Goal: Task Accomplishment & Management: Manage account settings

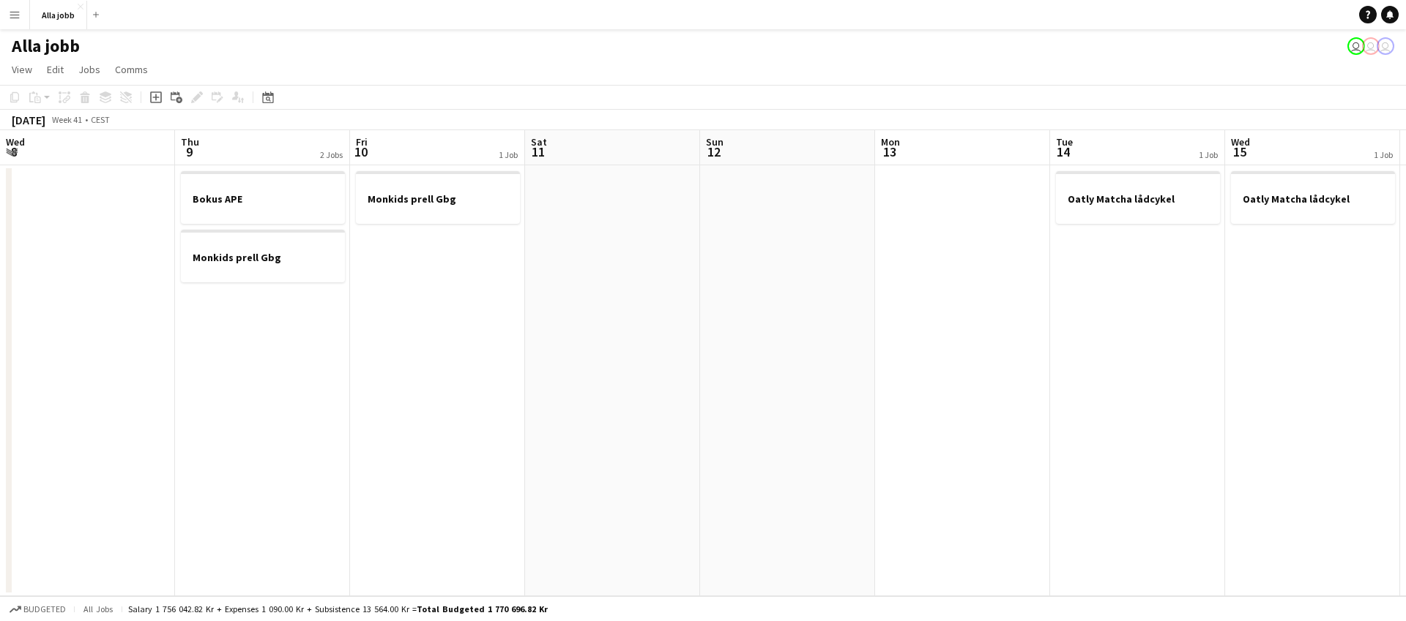
scroll to position [0, 627]
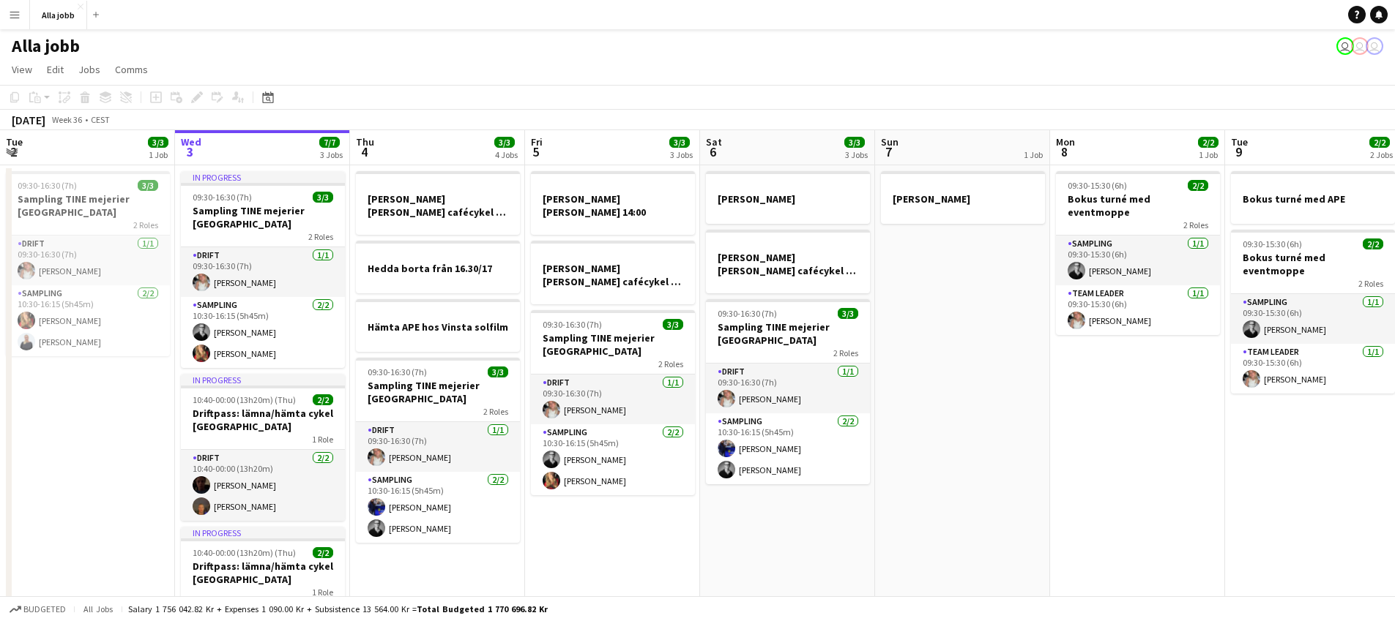
click at [619, 507] on app-date-cell "Emil borta från 14:00 HUGO BOSS hyra cafécykel - sthlm, oslo, cph 09:30-16:30 (…" at bounding box center [612, 436] width 175 height 542
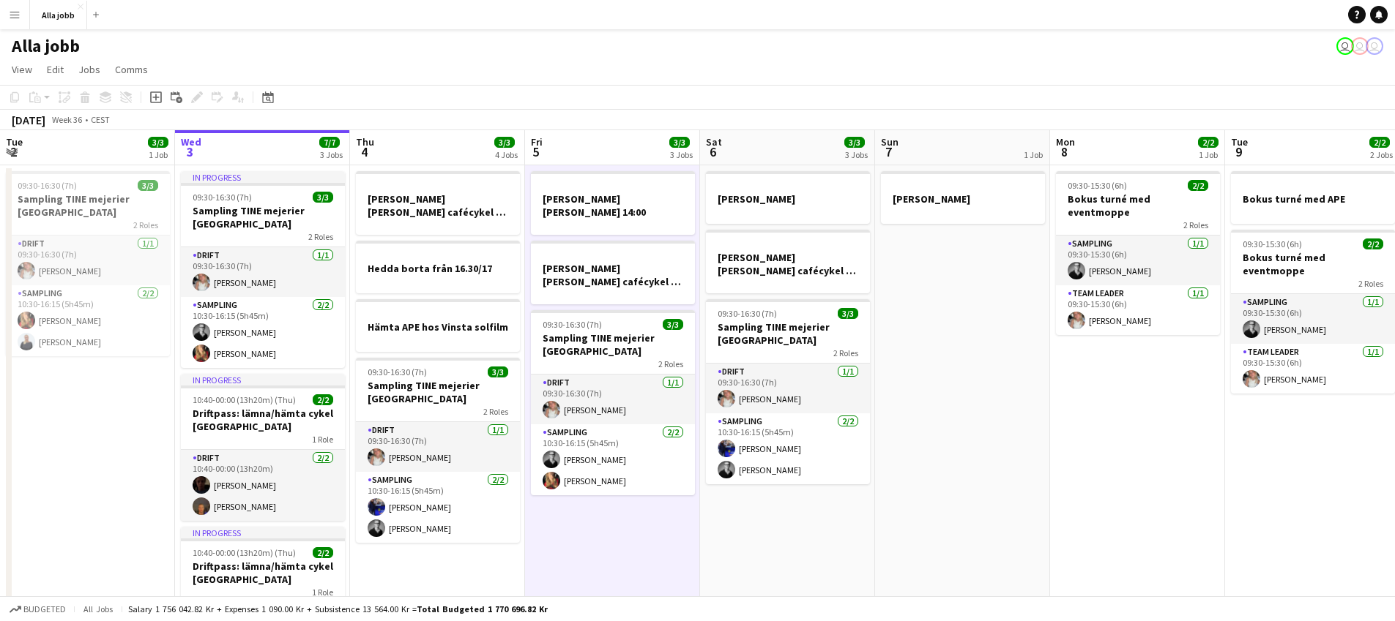
click at [463, 82] on app-page-menu "View Day view expanded Day view collapsed Month view Date picker Jump to today …" at bounding box center [697, 71] width 1395 height 28
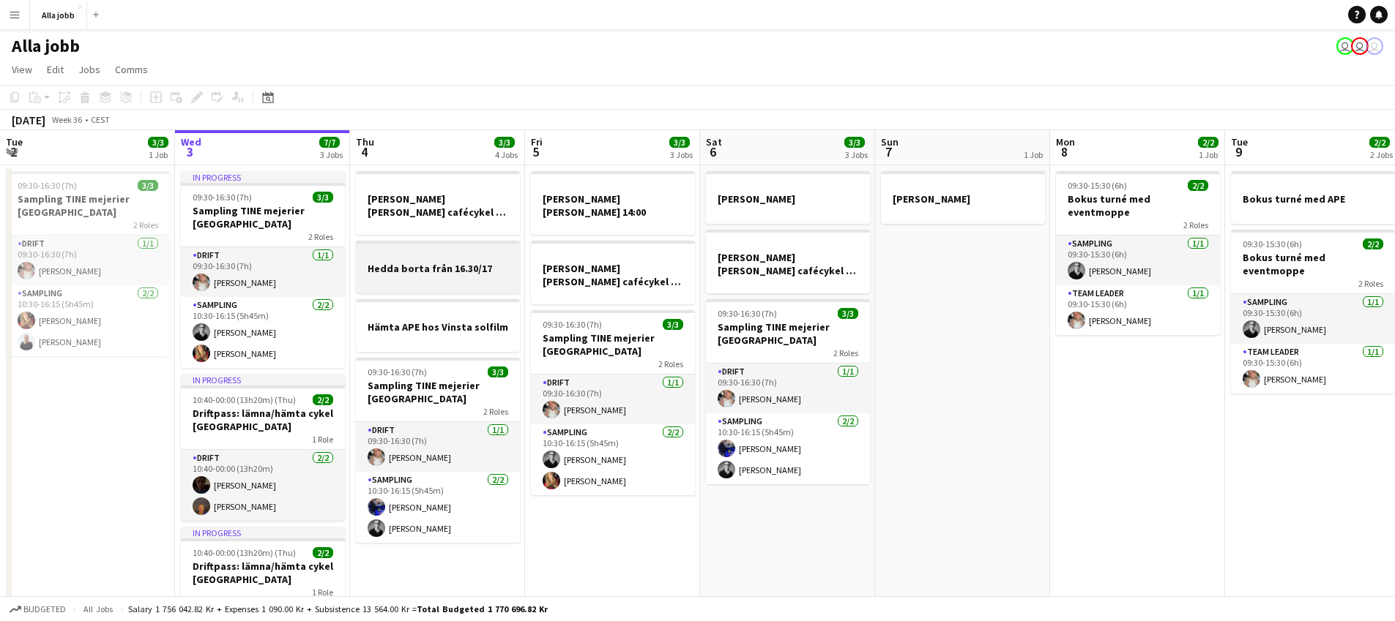
click at [438, 280] on div at bounding box center [438, 281] width 164 height 12
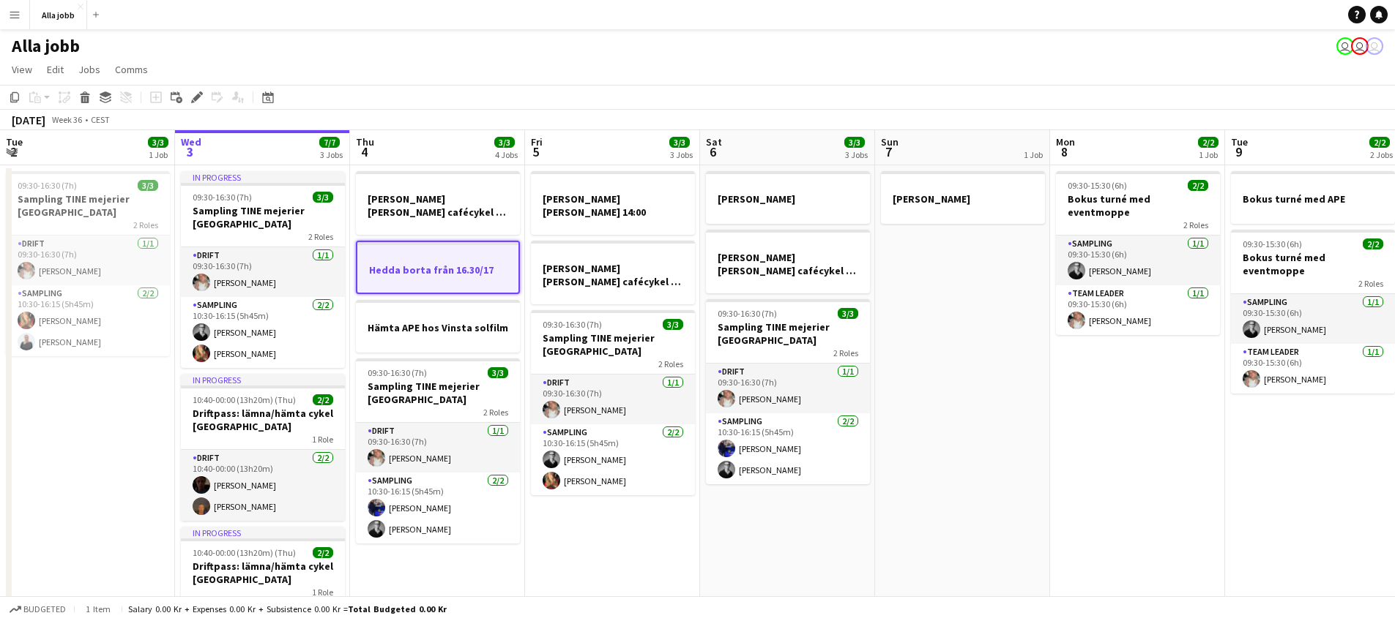
click at [616, 517] on app-date-cell "Emil borta från 14:00 HUGO BOSS hyra cafécykel - sthlm, oslo, cph 09:30-16:30 (…" at bounding box center [612, 436] width 175 height 542
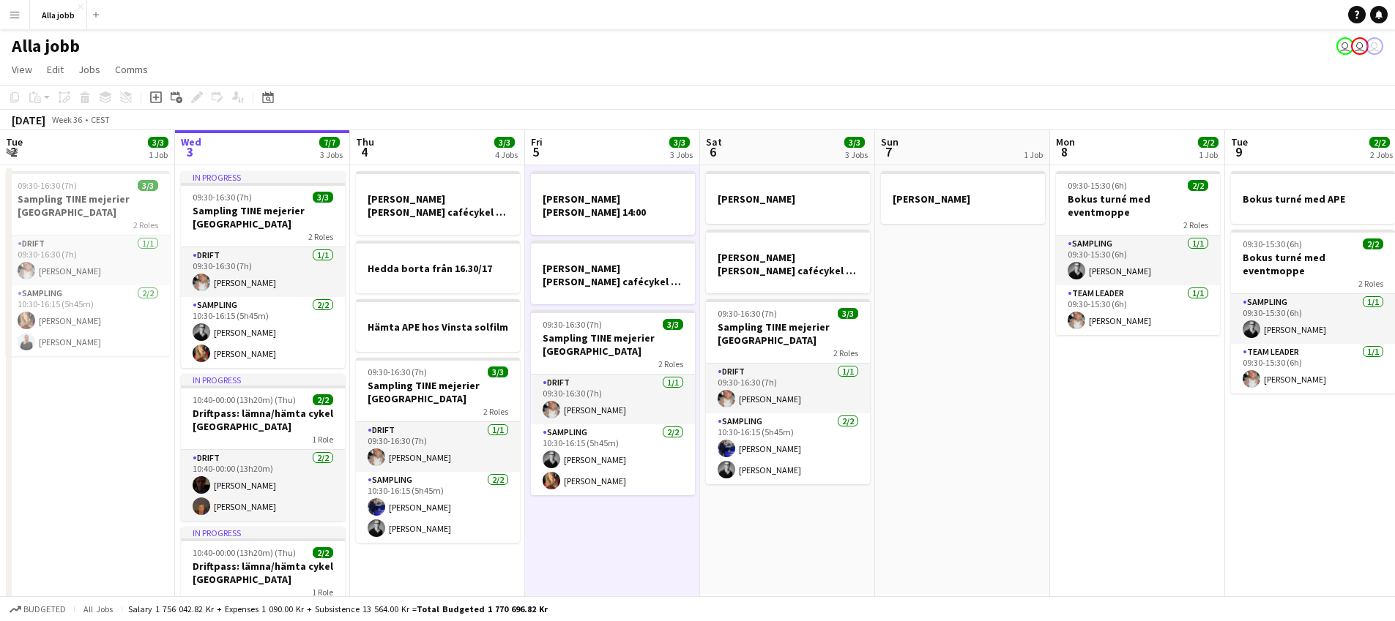
click at [823, 541] on app-date-cell "Emil borta HUGO BOSS hyra cafécykel - sthlm, oslo, cph 09:30-16:30 (7h) 3/3 Sam…" at bounding box center [787, 436] width 175 height 542
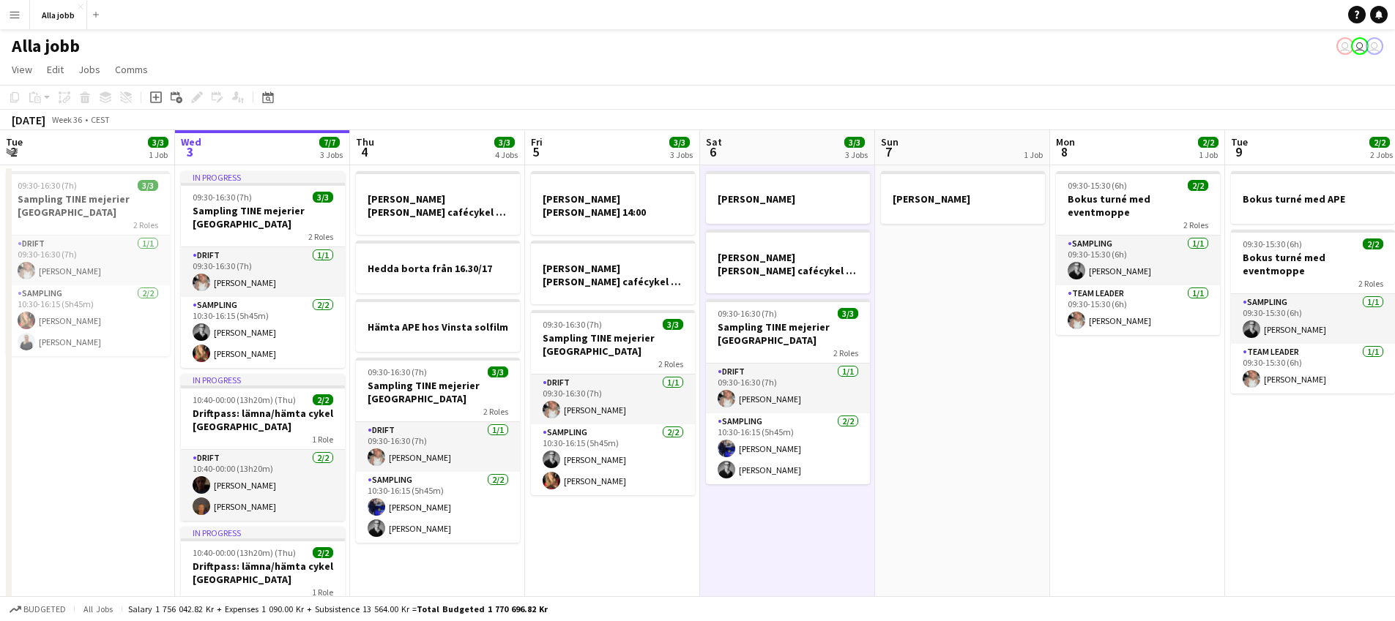
click at [657, 517] on app-date-cell "Emil borta från 14:00 HUGO BOSS hyra cafécykel - sthlm, oslo, cph 09:30-16:30 (…" at bounding box center [612, 436] width 175 height 542
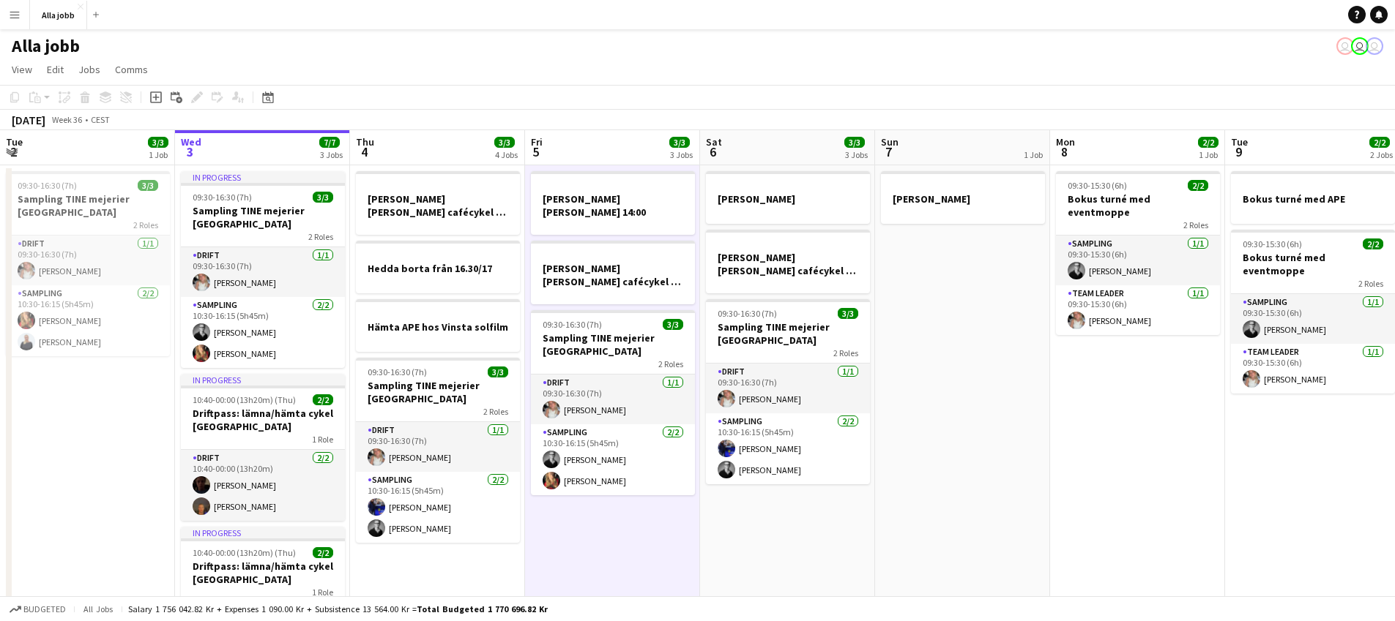
click at [860, 526] on app-date-cell "Emil borta HUGO BOSS hyra cafécykel - sthlm, oslo, cph 09:30-16:30 (7h) 3/3 Sam…" at bounding box center [787, 436] width 175 height 542
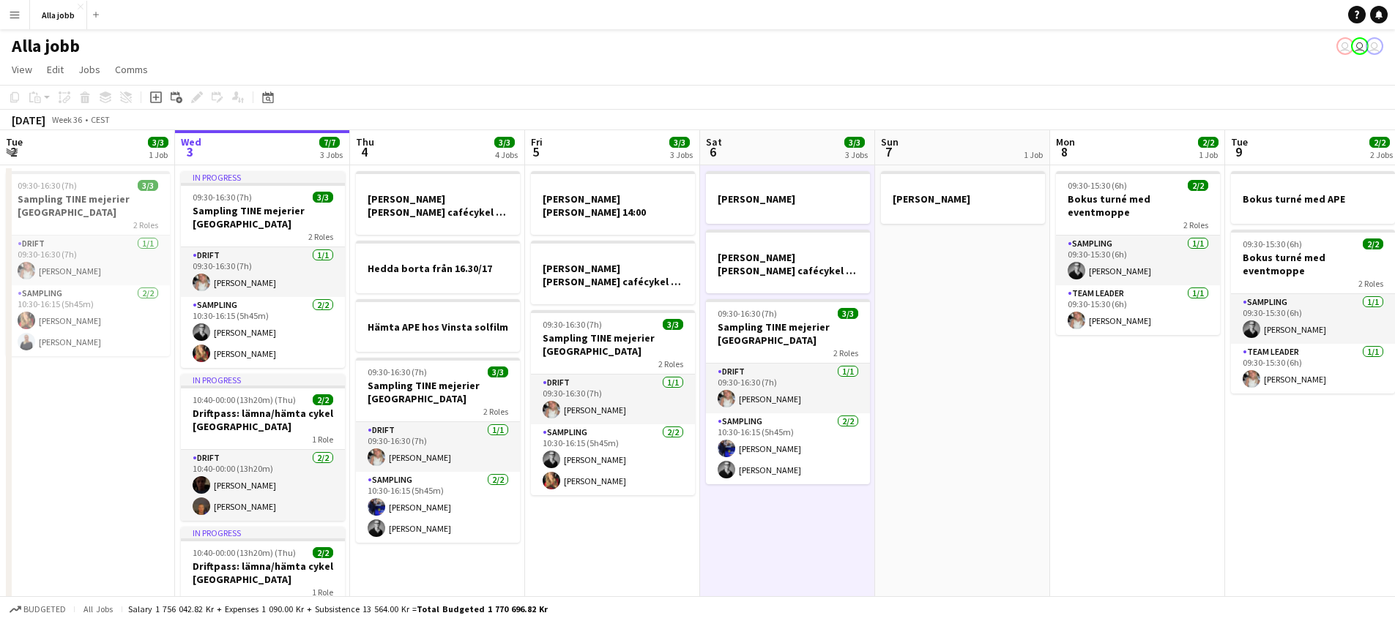
drag, startPoint x: 928, startPoint y: 332, endPoint x: 920, endPoint y: 335, distance: 8.3
click at [925, 333] on app-date-cell "Emil borta" at bounding box center [962, 436] width 175 height 542
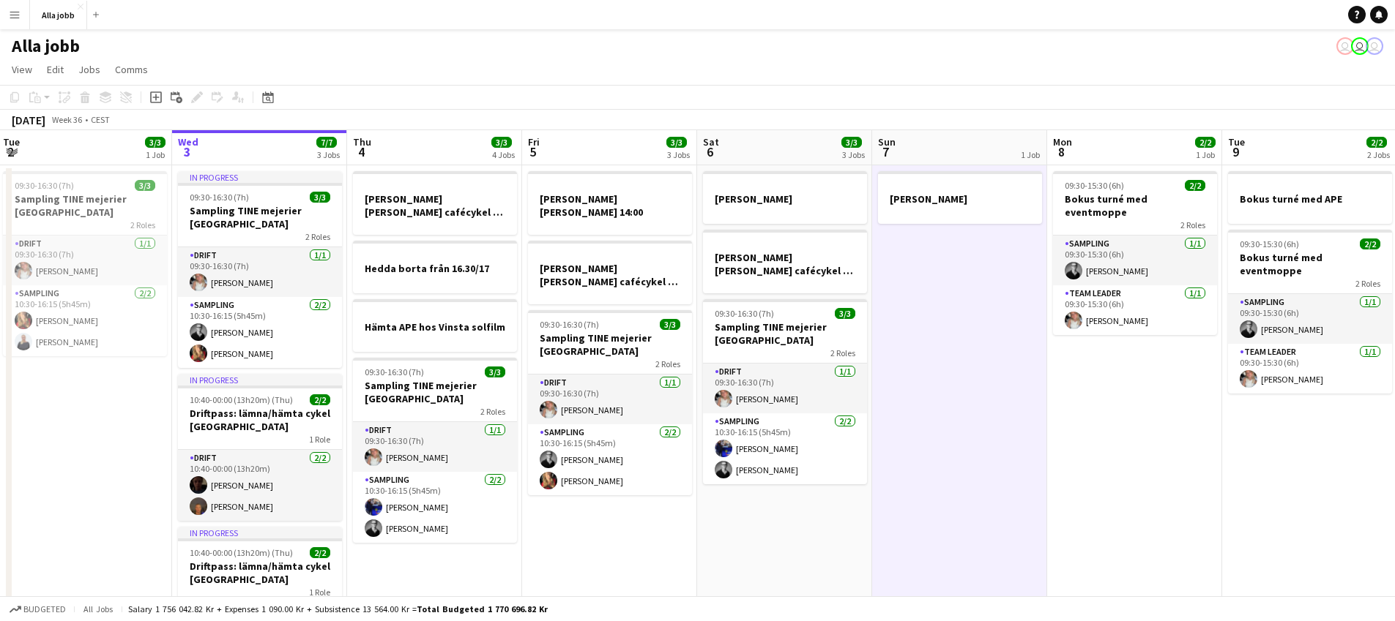
click at [635, 513] on app-date-cell "Emil borta från 14:00 HUGO BOSS hyra cafécykel - sthlm, oslo, cph 09:30-16:30 (…" at bounding box center [609, 436] width 175 height 542
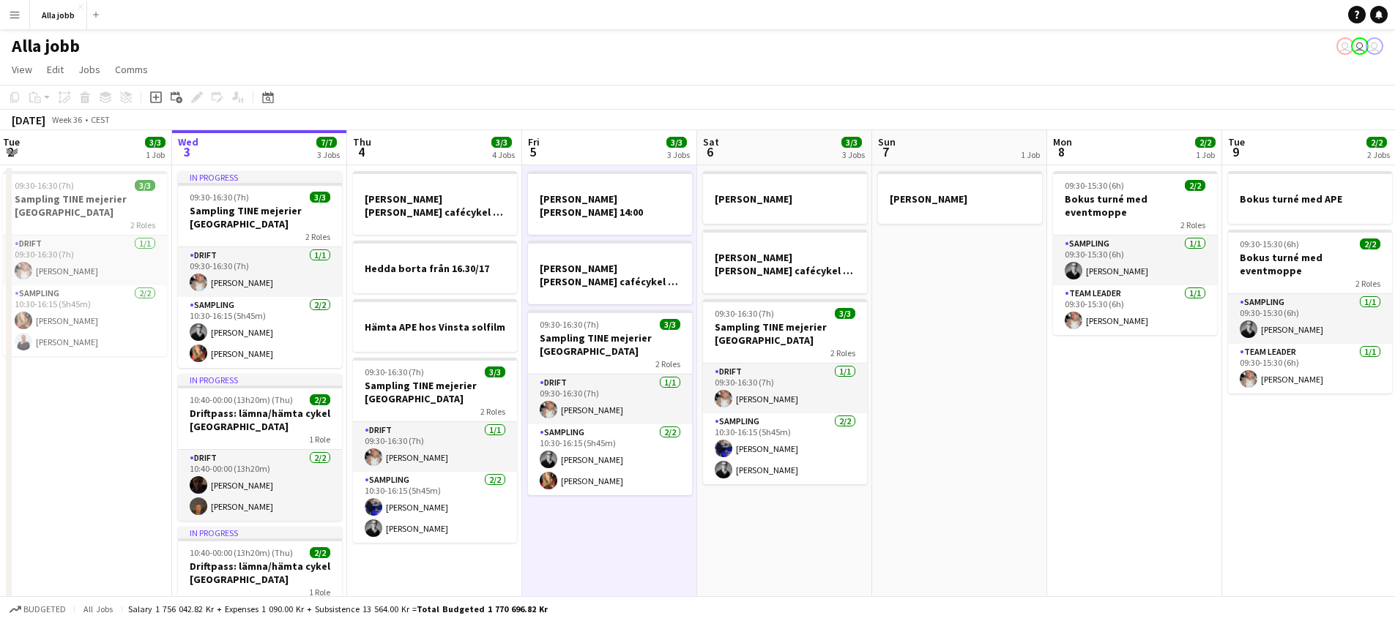
click at [979, 334] on app-date-cell "Emil borta" at bounding box center [959, 436] width 175 height 542
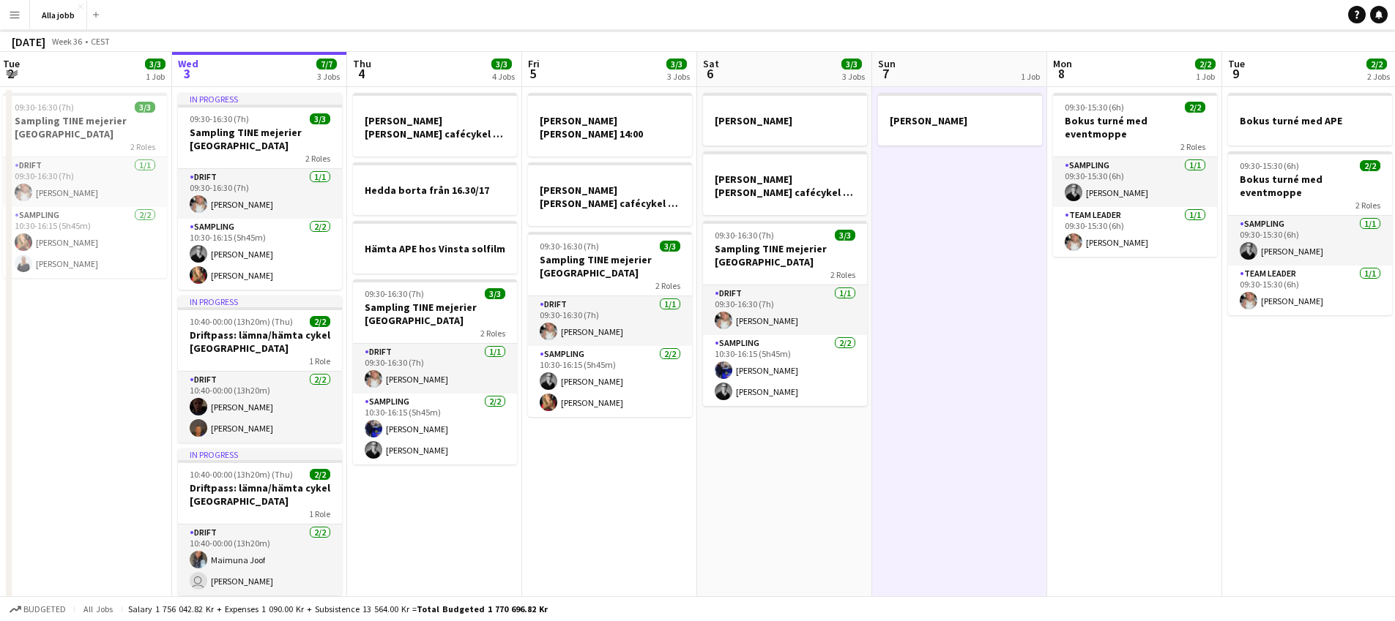
scroll to position [109, 0]
